Goal: Task Accomplishment & Management: Manage account settings

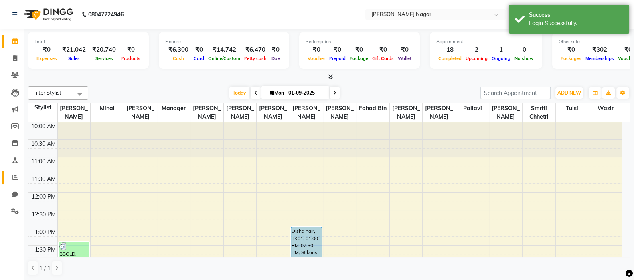
click at [17, 177] on icon at bounding box center [15, 178] width 6 height 6
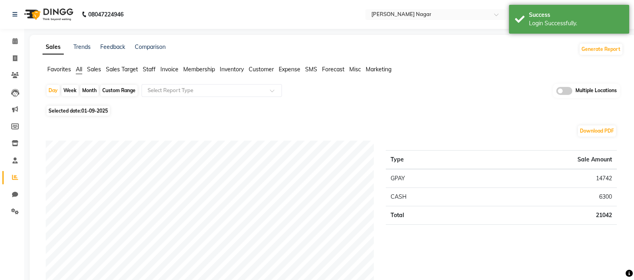
click at [94, 111] on span "01-09-2025" at bounding box center [94, 111] width 26 height 6
select select "9"
select select "2025"
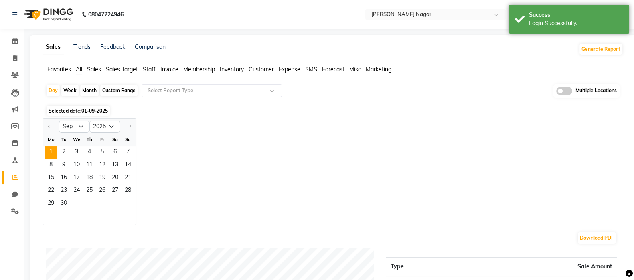
click at [49, 126] on span "Previous month" at bounding box center [49, 126] width 3 height 3
select select "8"
click at [113, 201] on span "30" at bounding box center [115, 204] width 13 height 13
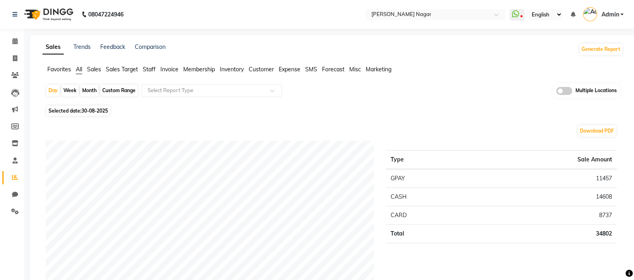
click at [100, 111] on span "30-08-2025" at bounding box center [94, 111] width 26 height 6
select select "8"
select select "2025"
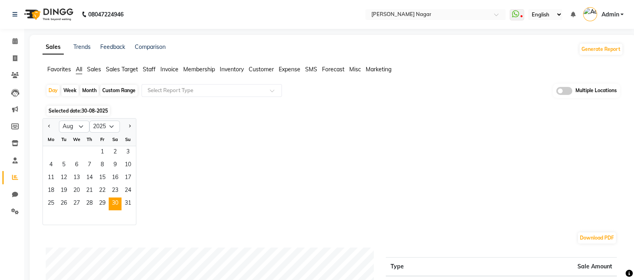
click at [102, 205] on span "29" at bounding box center [102, 204] width 13 height 13
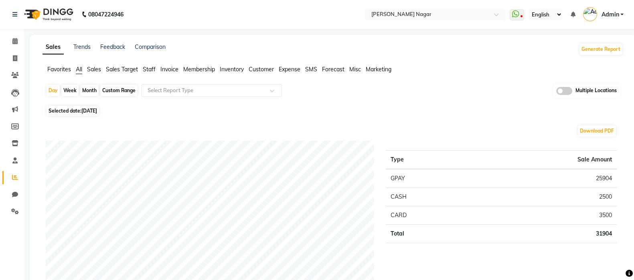
click at [92, 108] on span "[DATE]" at bounding box center [89, 111] width 16 height 6
select select "8"
select select "2025"
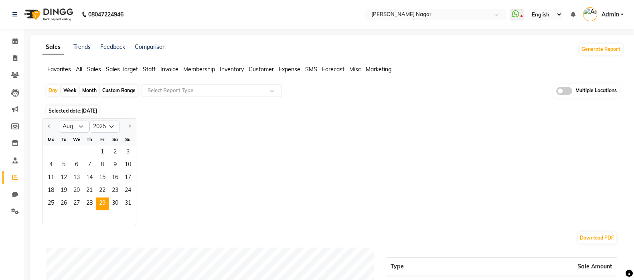
click at [115, 203] on span "30" at bounding box center [115, 204] width 13 height 13
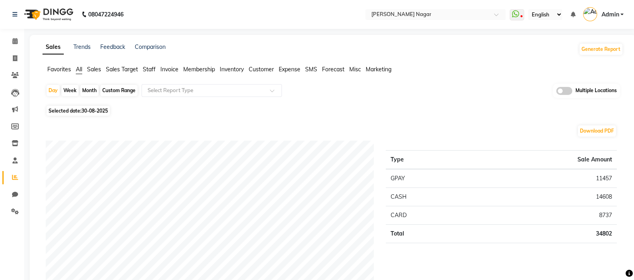
click at [84, 112] on span "30-08-2025" at bounding box center [94, 111] width 26 height 6
select select "8"
select select "2025"
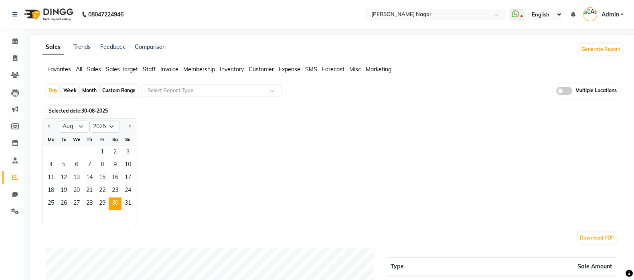
click at [102, 205] on span "29" at bounding box center [102, 204] width 13 height 13
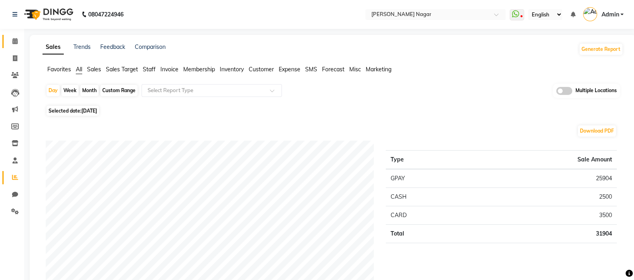
click at [14, 41] on icon at bounding box center [14, 41] width 5 height 6
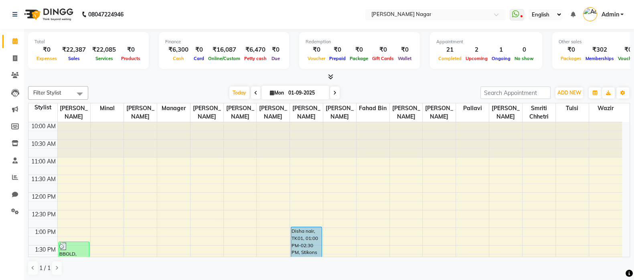
click at [240, 93] on span "Today" at bounding box center [239, 93] width 20 height 12
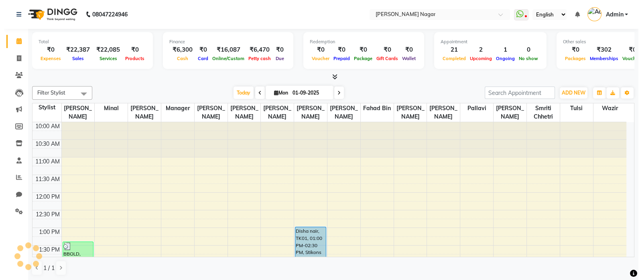
scroll to position [355, 0]
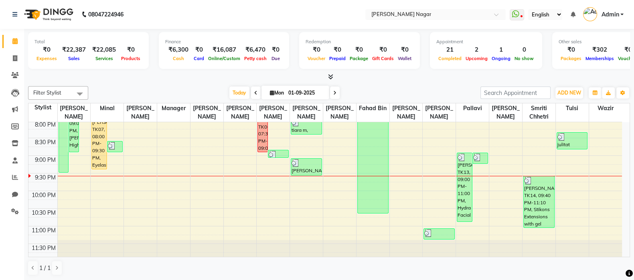
click at [447, 12] on input "text" at bounding box center [428, 15] width 116 height 8
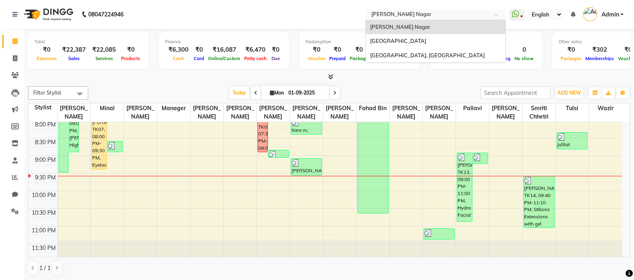
click at [622, 14] on link "Admin" at bounding box center [603, 14] width 41 height 13
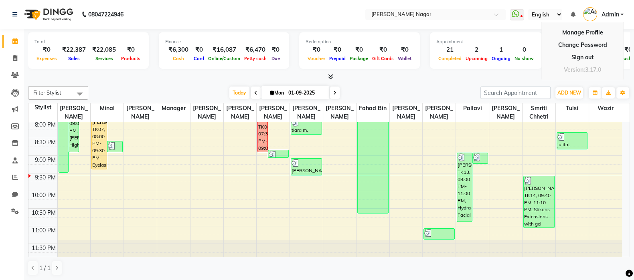
click at [587, 58] on link "Sign out" at bounding box center [582, 57] width 73 height 12
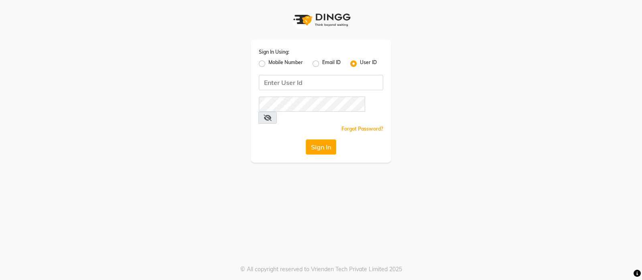
click at [631, 197] on div "Sign In Using: Mobile Number Email ID User ID Remember me Forgot Password? Sign…" at bounding box center [321, 140] width 642 height 280
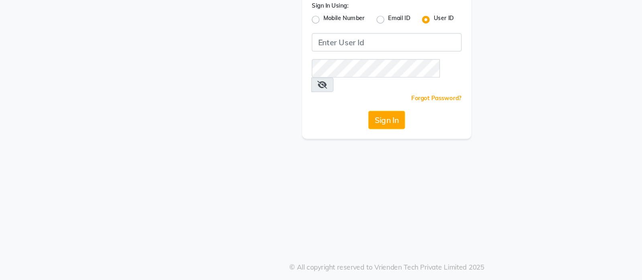
click at [114, 141] on div "Sign In Using: Mobile Number Email ID User ID Remember me Forgot Password? Sign…" at bounding box center [320, 81] width 457 height 163
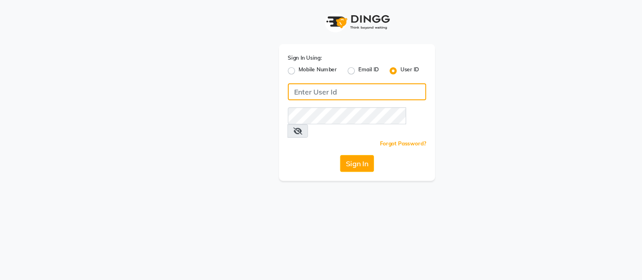
click at [338, 82] on input "Username" at bounding box center [321, 82] width 124 height 15
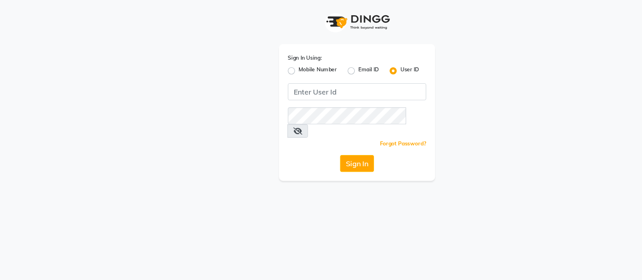
click at [268, 64] on label "Mobile Number" at bounding box center [285, 64] width 35 height 10
click at [268, 64] on input "Mobile Number" at bounding box center [270, 61] width 5 height 5
radio input "true"
radio input "false"
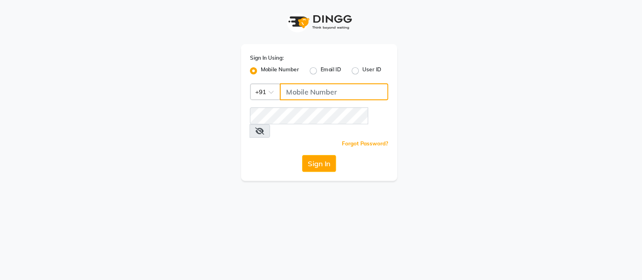
click at [337, 79] on input "Username" at bounding box center [334, 82] width 97 height 15
click at [321, 85] on input "9987871019" at bounding box center [334, 82] width 97 height 15
click at [316, 83] on input "9987871019" at bounding box center [334, 82] width 97 height 15
type input "9987871019"
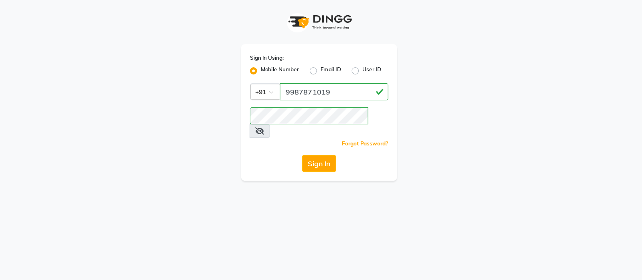
click at [318, 140] on button "Sign In" at bounding box center [321, 147] width 30 height 15
